Goal: Entertainment & Leisure: Consume media (video, audio)

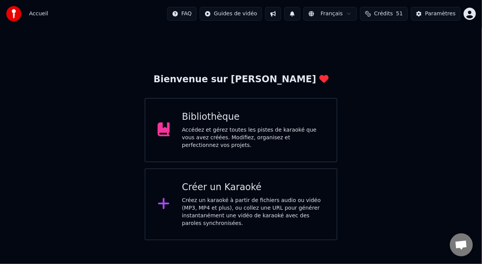
click at [265, 138] on div "Accédez et gérez toutes les pistes de karaoké que vous avez créées. Modifiez, o…" at bounding box center [253, 137] width 143 height 23
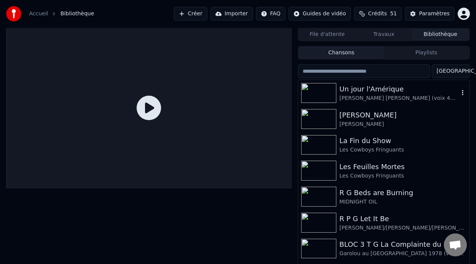
click at [377, 92] on div "Un jour l'Amérique" at bounding box center [398, 89] width 119 height 11
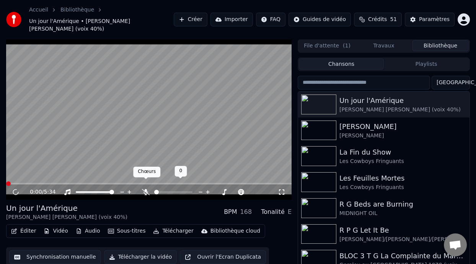
click at [144, 189] on icon at bounding box center [146, 192] width 8 height 6
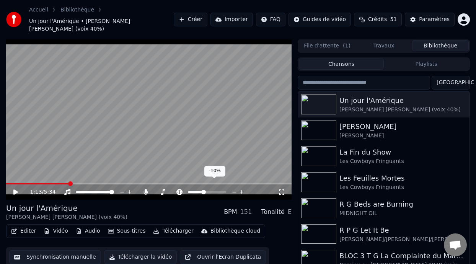
click at [203, 190] on span at bounding box center [203, 192] width 5 height 5
click at [46, 183] on span at bounding box center [37, 184] width 63 height 2
click at [14, 189] on icon at bounding box center [15, 191] width 5 height 5
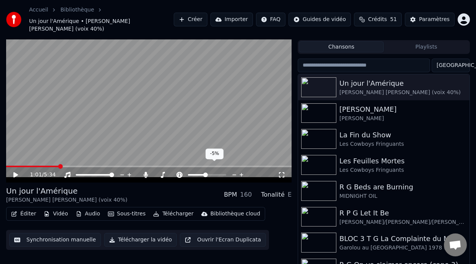
click at [205, 172] on span at bounding box center [205, 174] width 5 height 5
click at [43, 157] on video at bounding box center [148, 102] width 285 height 161
click at [44, 166] on span at bounding box center [32, 167] width 53 height 2
click at [15, 172] on icon at bounding box center [21, 175] width 18 height 6
click at [281, 172] on icon at bounding box center [282, 175] width 8 height 6
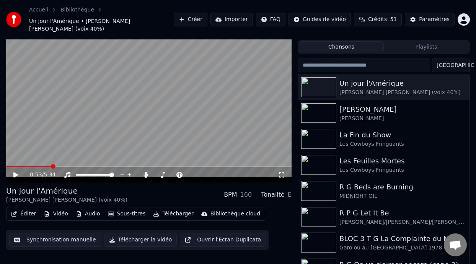
click at [16, 172] on icon at bounding box center [21, 175] width 18 height 6
click at [16, 172] on icon at bounding box center [15, 174] width 5 height 5
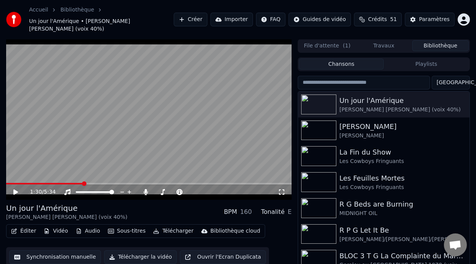
click at [15, 189] on icon at bounding box center [15, 191] width 5 height 5
click at [16, 189] on icon at bounding box center [21, 192] width 18 height 6
